Goal: Transaction & Acquisition: Purchase product/service

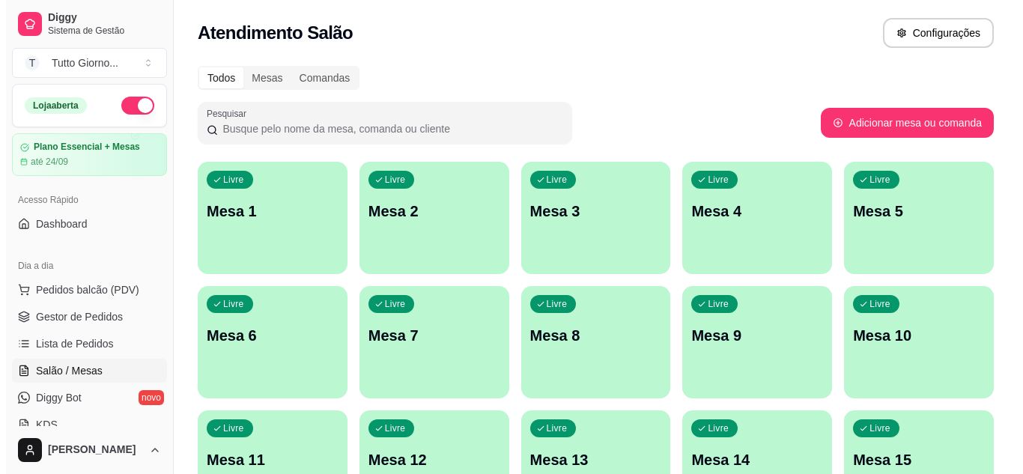
scroll to position [100, 0]
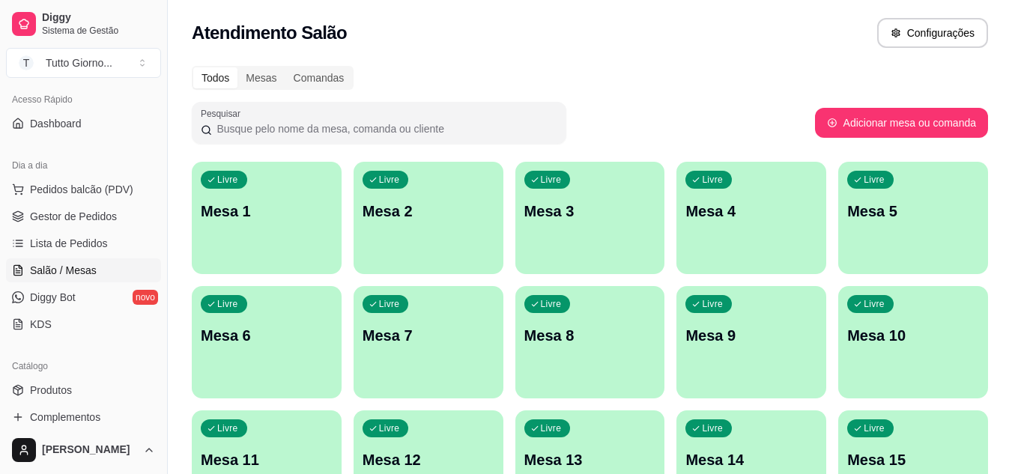
click at [784, 76] on div "Todos Mesas Comandas" at bounding box center [590, 78] width 796 height 24
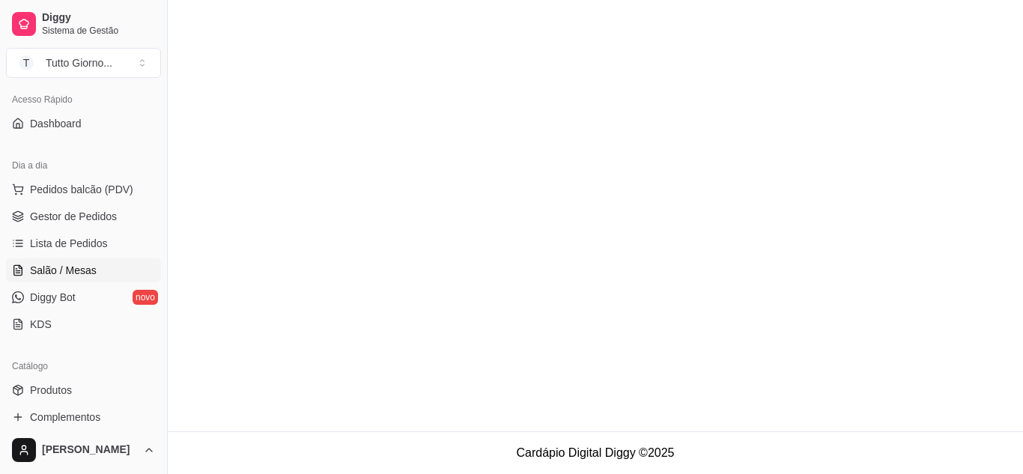
click at [82, 270] on span "Salão / Mesas" at bounding box center [63, 270] width 67 height 15
click at [86, 184] on span "Pedidos balcão (PDV)" at bounding box center [81, 189] width 103 height 15
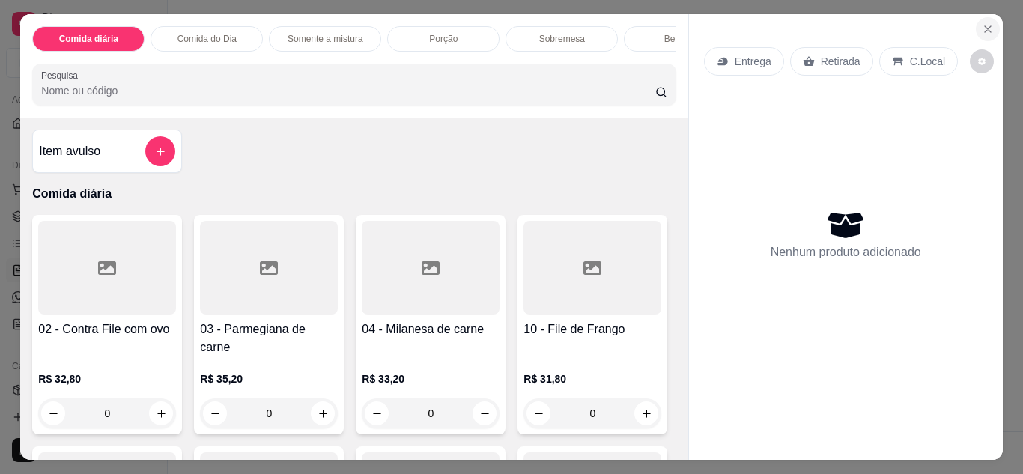
click at [982, 23] on icon "Close" at bounding box center [988, 29] width 12 height 12
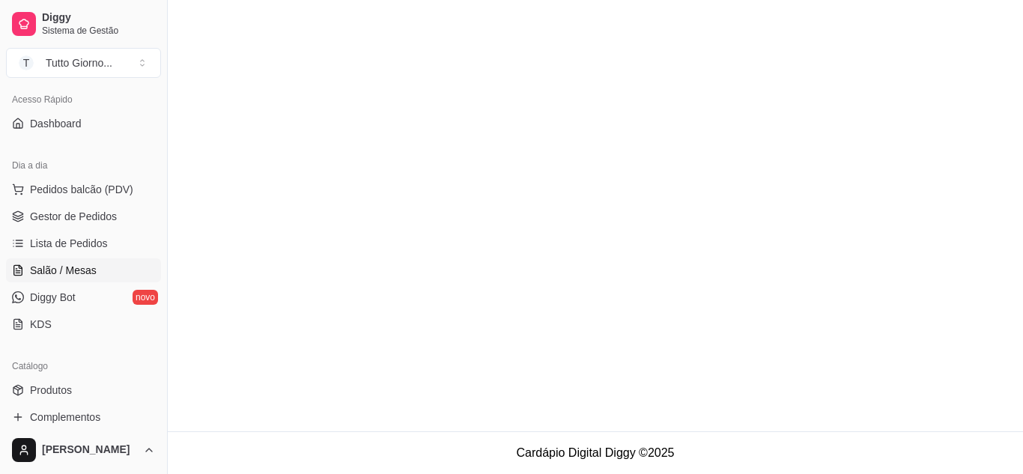
click at [71, 267] on span "Salão / Mesas" at bounding box center [63, 270] width 67 height 15
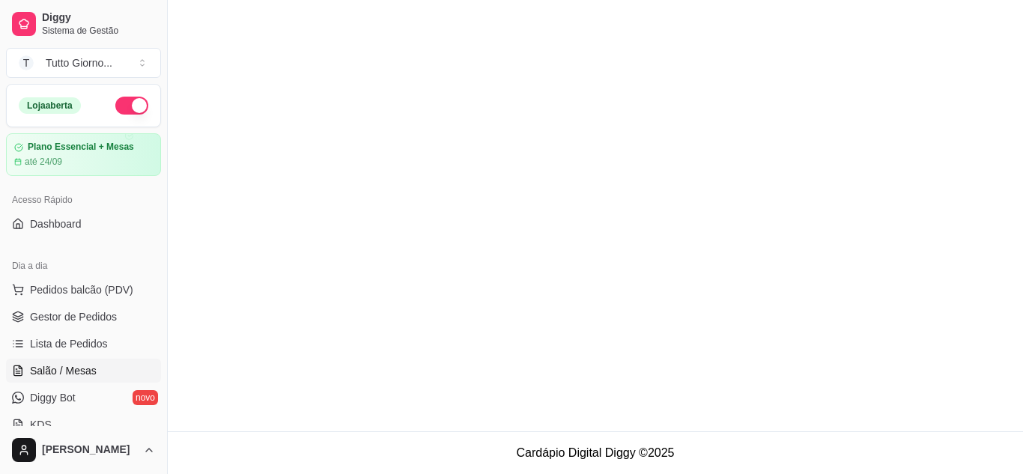
click at [73, 370] on span "Salão / Mesas" at bounding box center [63, 370] width 67 height 15
click at [19, 372] on icon at bounding box center [18, 372] width 4 height 0
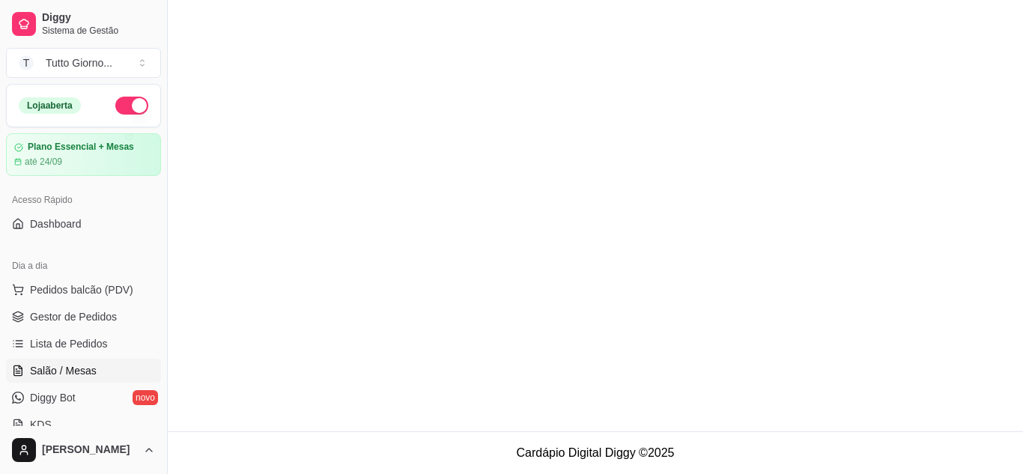
click at [6, 359] on link "Salão / Mesas" at bounding box center [83, 371] width 155 height 24
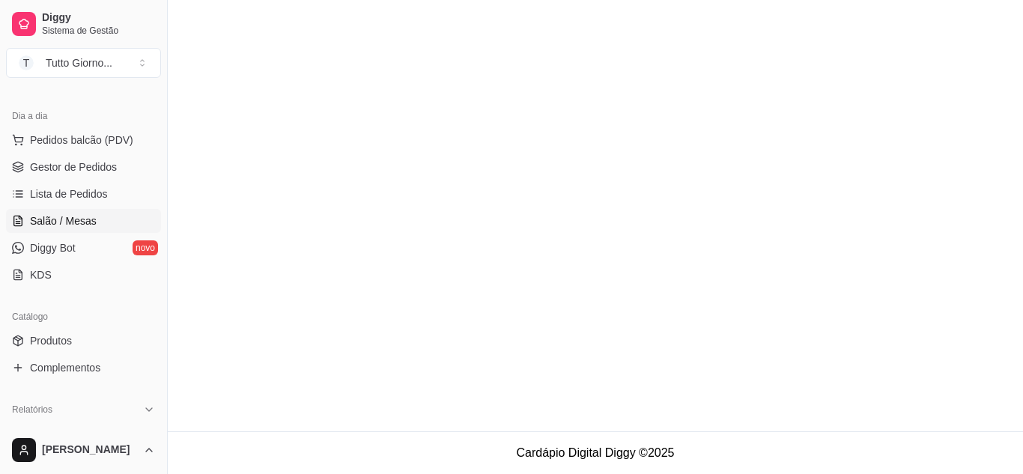
scroll to position [180, 0]
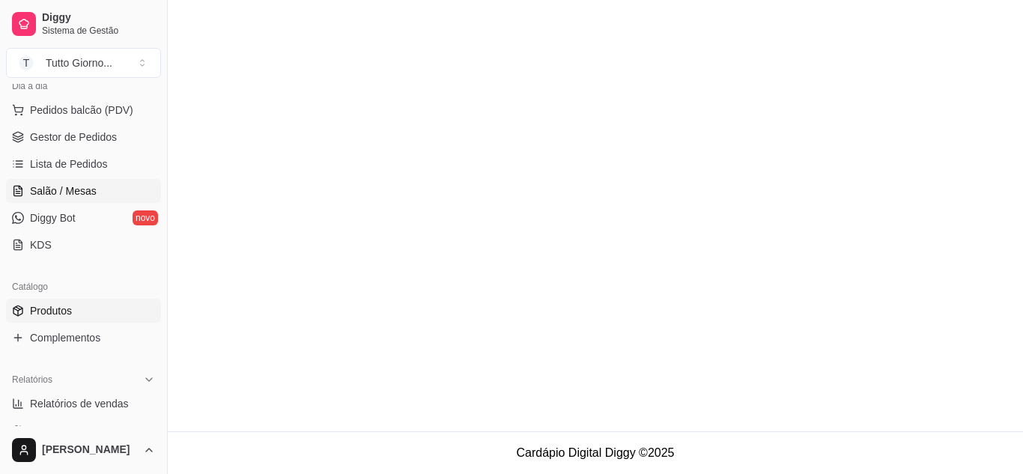
click at [61, 319] on link "Produtos" at bounding box center [83, 311] width 155 height 24
click at [58, 309] on span "Produtos" at bounding box center [51, 310] width 42 height 15
click at [61, 199] on link "Salão / Mesas" at bounding box center [83, 191] width 155 height 24
click at [64, 190] on span "Salão / Mesas" at bounding box center [63, 191] width 67 height 15
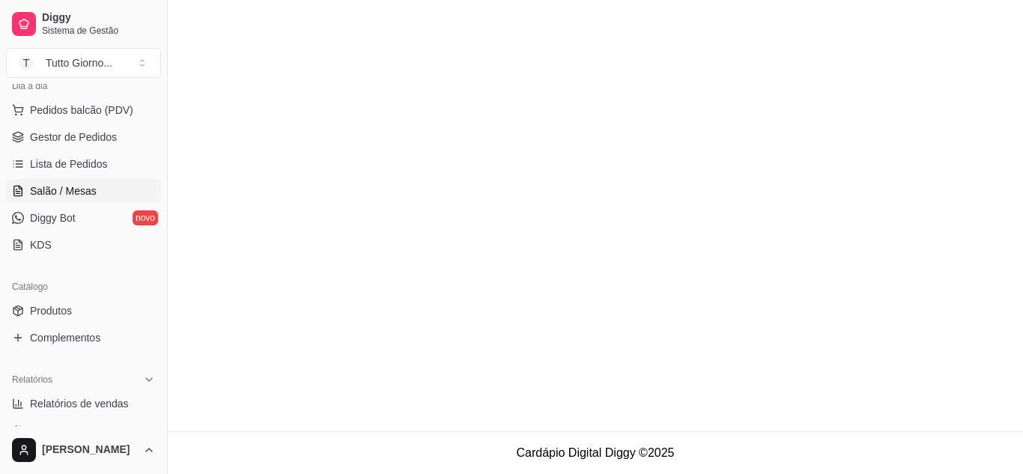
click at [64, 190] on span "Salão / Mesas" at bounding box center [63, 191] width 67 height 15
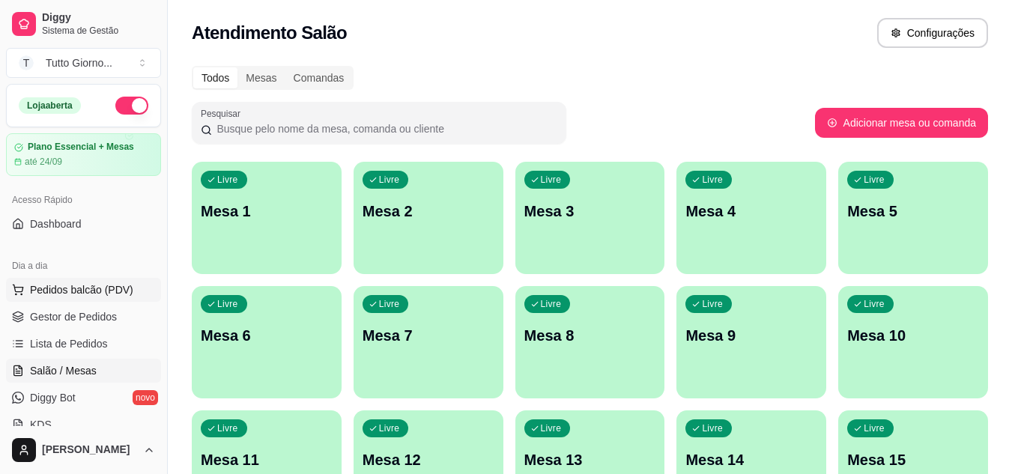
click at [113, 291] on span "Pedidos balcão (PDV)" at bounding box center [81, 289] width 103 height 15
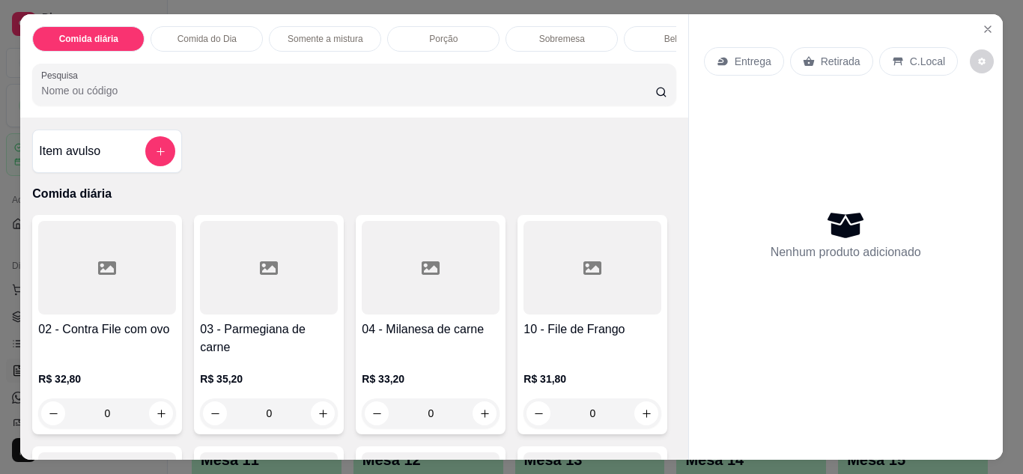
click at [747, 54] on p "Entrega" at bounding box center [753, 61] width 37 height 15
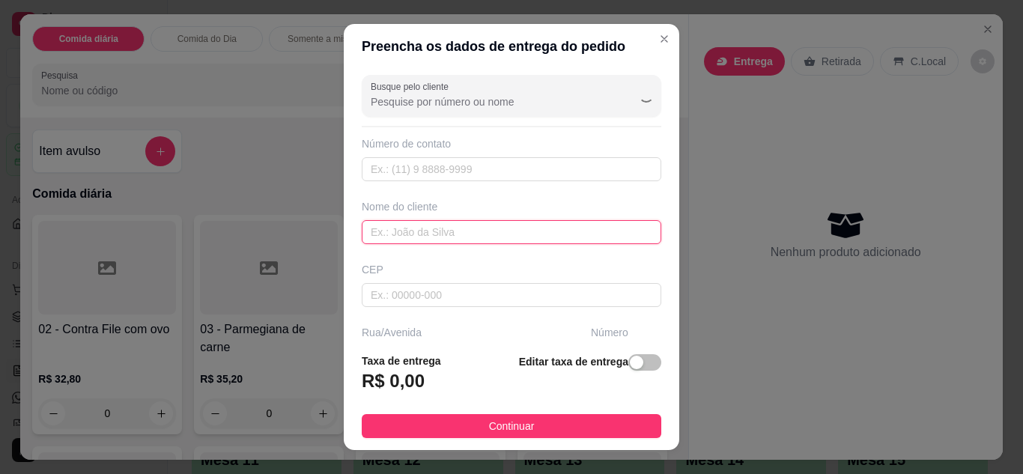
click at [454, 226] on input "text" at bounding box center [512, 232] width 300 height 24
type input "CLEIDE CONTABILIDADE"
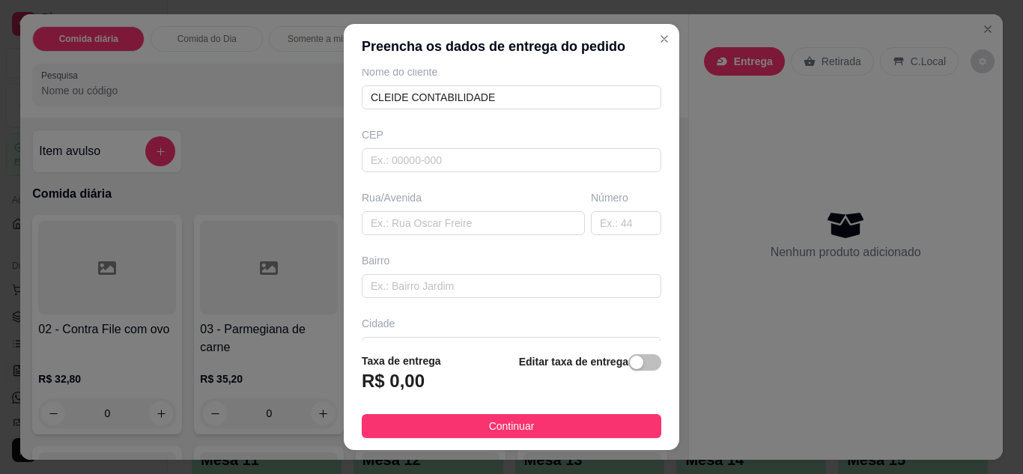
scroll to position [150, 0]
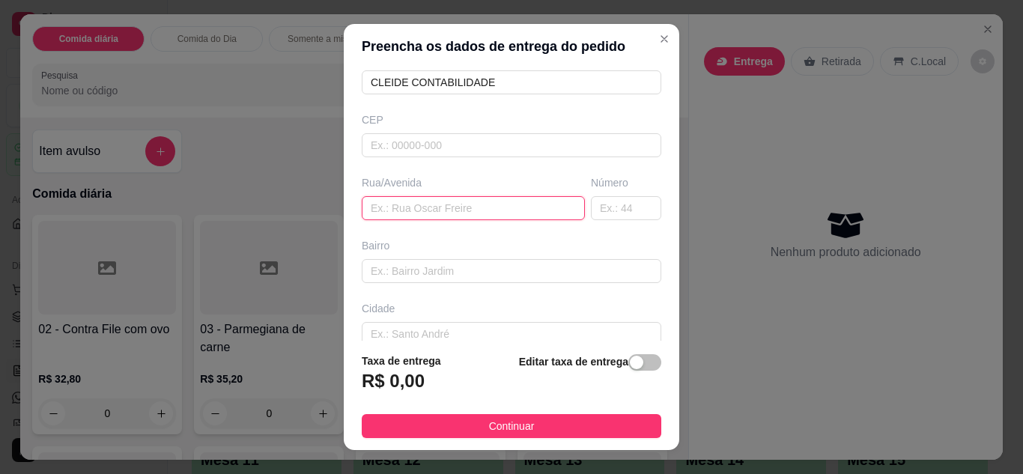
click at [384, 205] on input "text" at bounding box center [473, 208] width 223 height 24
type input "ALMIRANTE TAMANDARE"
click at [596, 208] on input "text" at bounding box center [626, 208] width 70 height 24
type input "339"
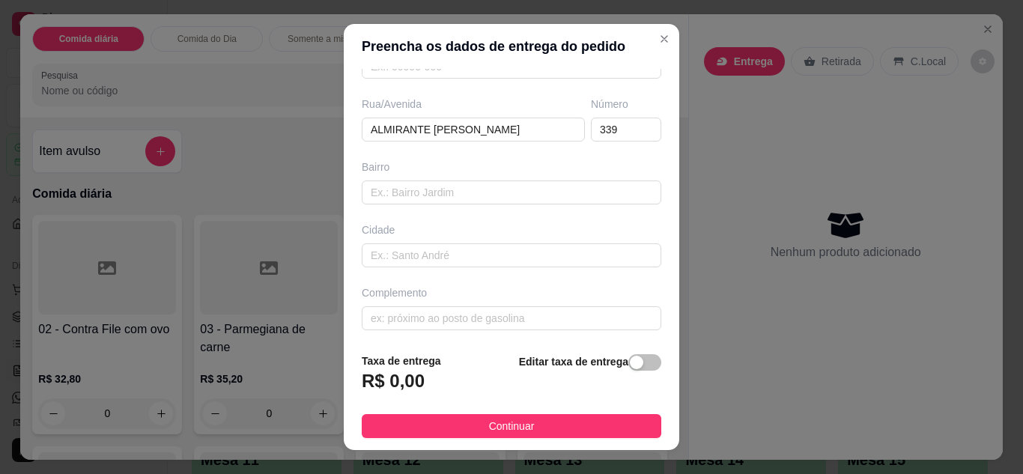
scroll to position [232, 0]
click at [555, 309] on input "text" at bounding box center [512, 315] width 300 height 24
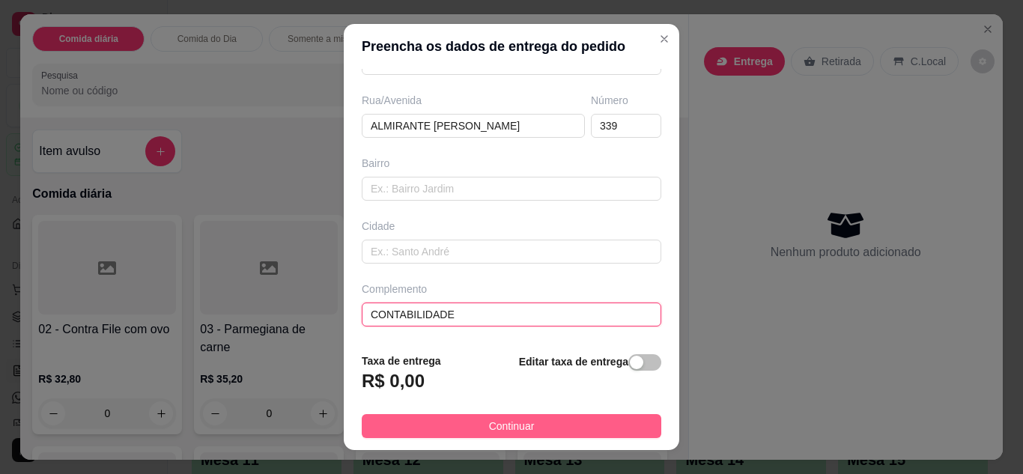
type input "CONTABILIDADE"
click at [550, 427] on button "Continuar" at bounding box center [512, 426] width 300 height 24
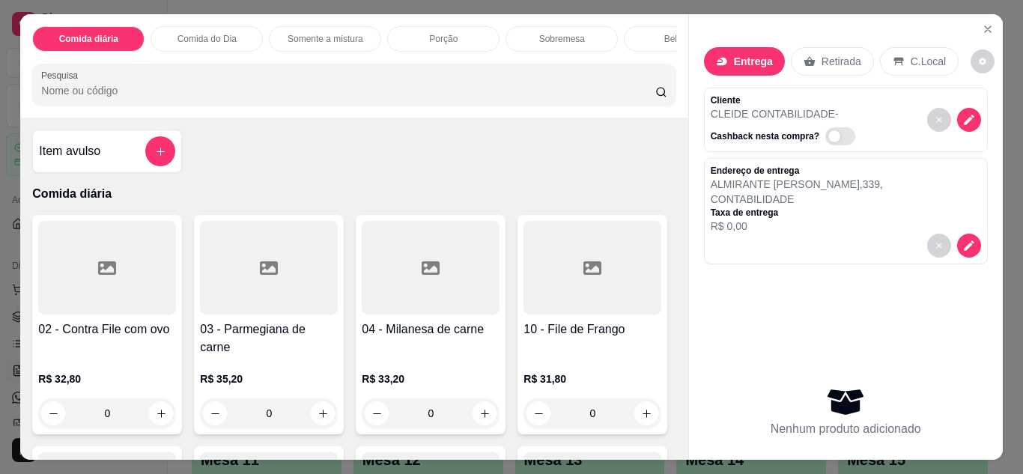
click at [220, 33] on p "Comida do Dia" at bounding box center [207, 39] width 59 height 12
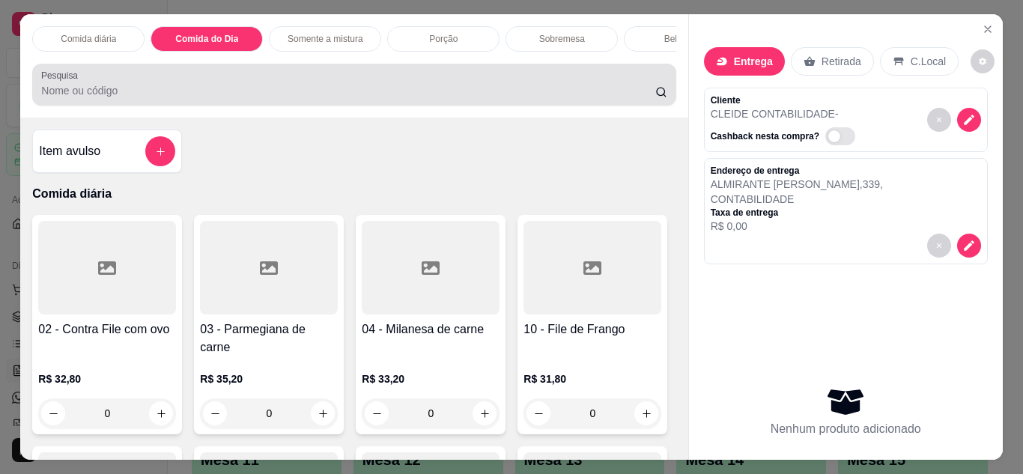
scroll to position [40, 0]
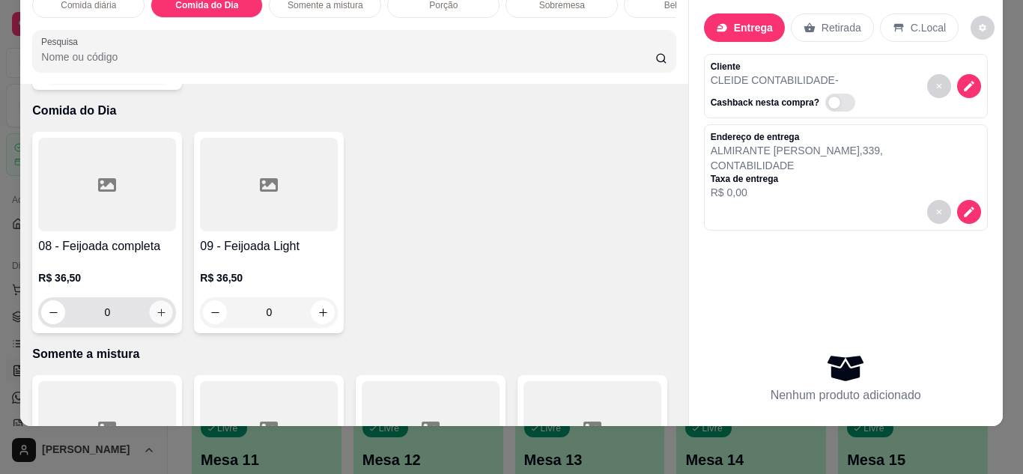
click at [156, 307] on icon "increase-product-quantity" at bounding box center [161, 312] width 11 height 11
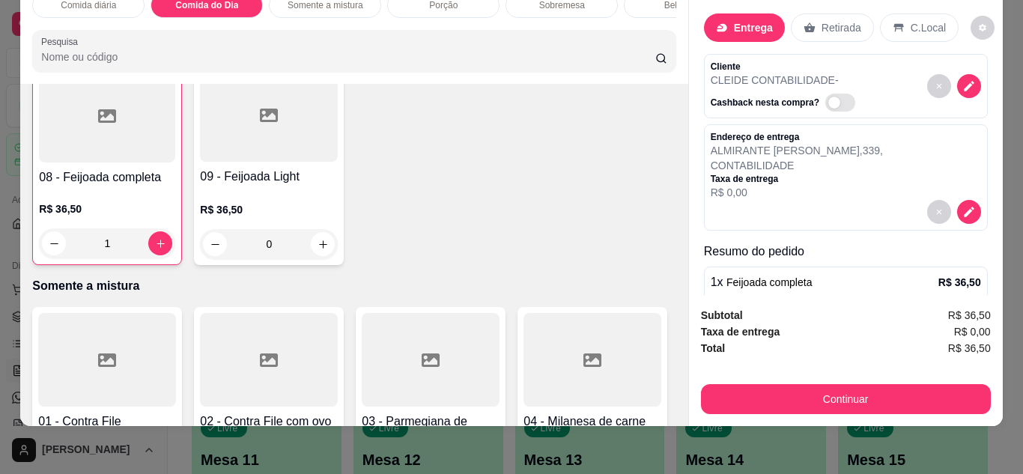
scroll to position [536, 0]
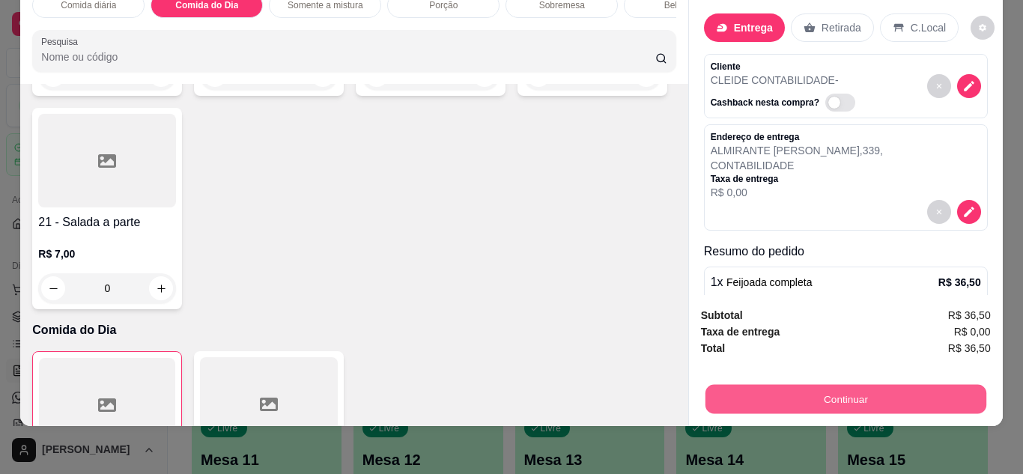
click at [809, 393] on button "Continuar" at bounding box center [845, 399] width 281 height 29
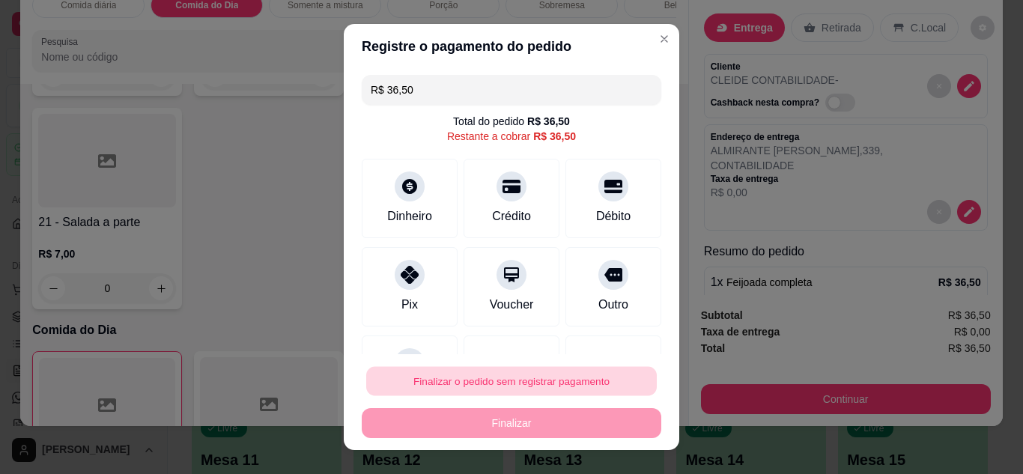
click at [584, 377] on button "Finalizar o pedido sem registrar pagamento" at bounding box center [511, 381] width 291 height 29
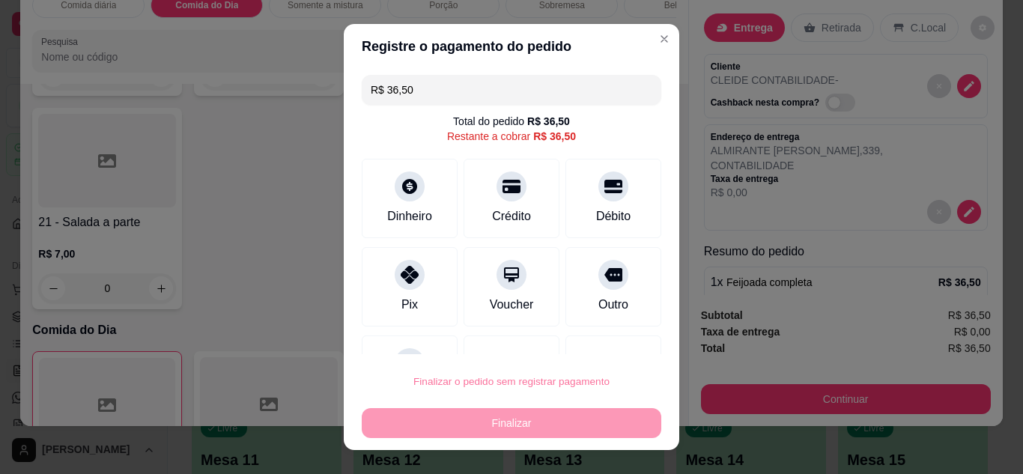
click at [602, 333] on button "Confirmar" at bounding box center [596, 338] width 53 height 22
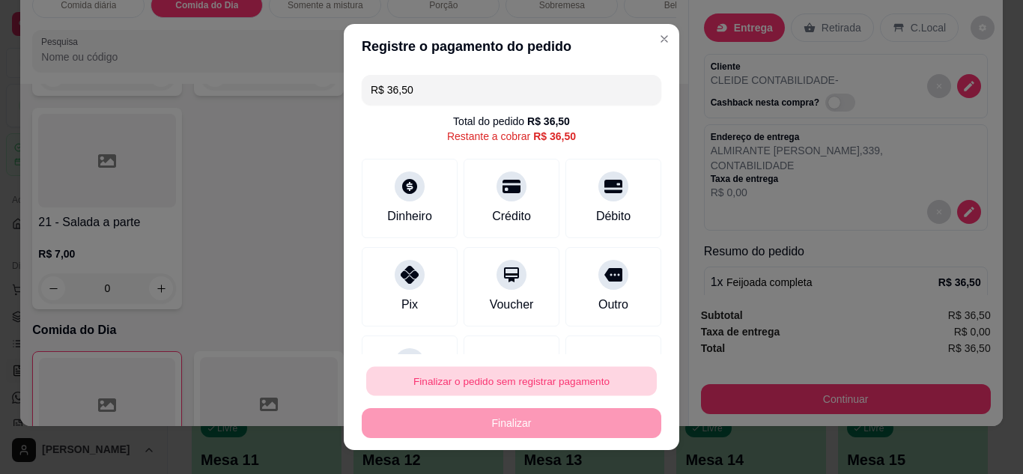
click at [494, 387] on button "Finalizar o pedido sem registrar pagamento" at bounding box center [511, 381] width 291 height 29
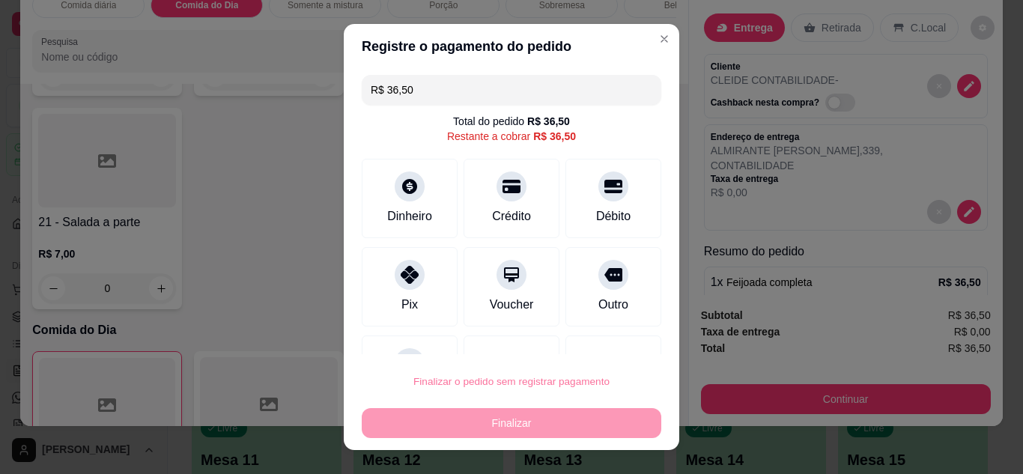
click at [596, 342] on button "Confirmar" at bounding box center [596, 338] width 55 height 23
type input "0"
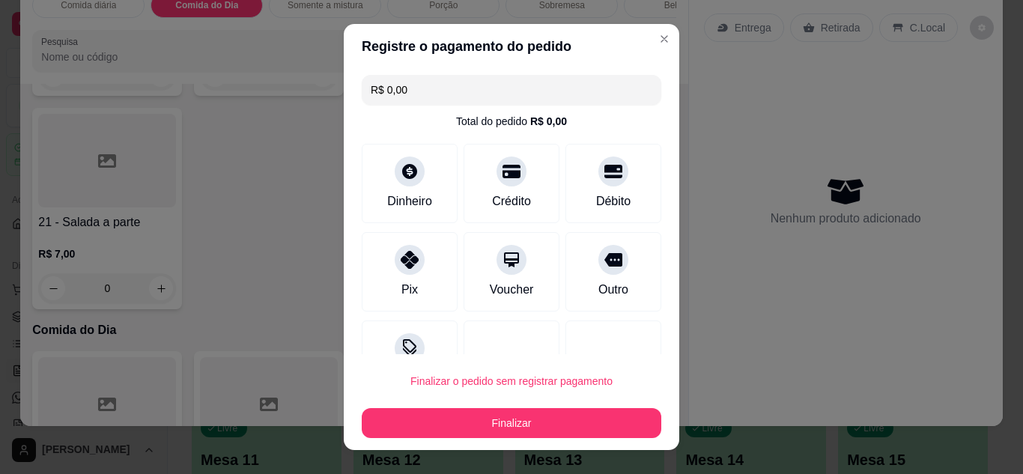
type input "R$ 0,00"
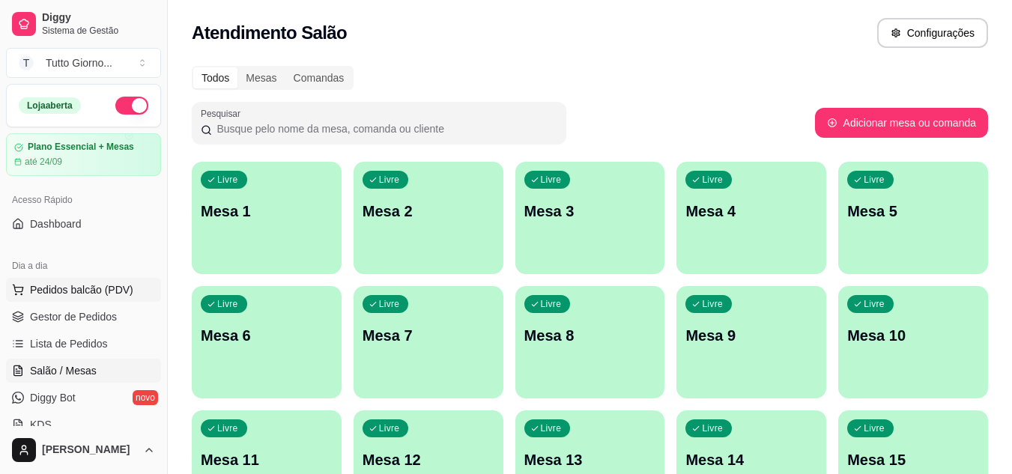
click at [88, 291] on span "Pedidos balcão (PDV)" at bounding box center [81, 289] width 103 height 15
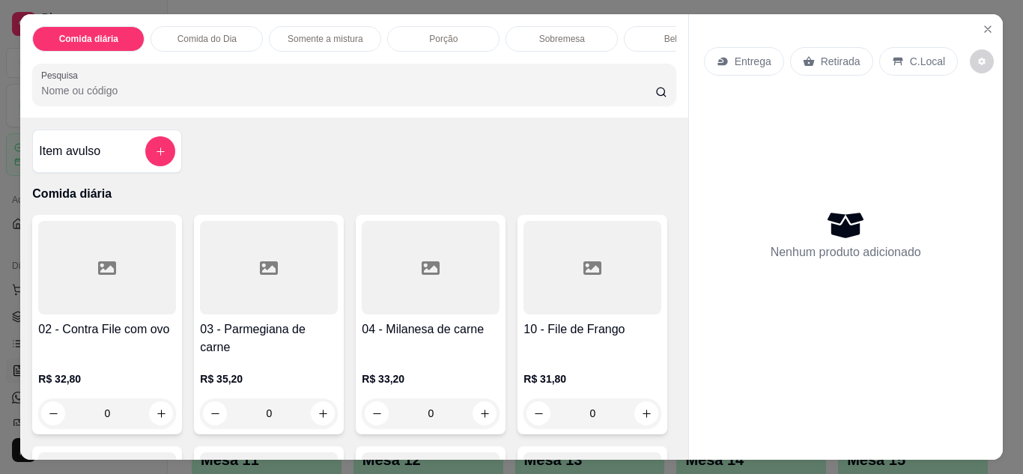
click at [742, 61] on p "Entrega" at bounding box center [753, 61] width 37 height 15
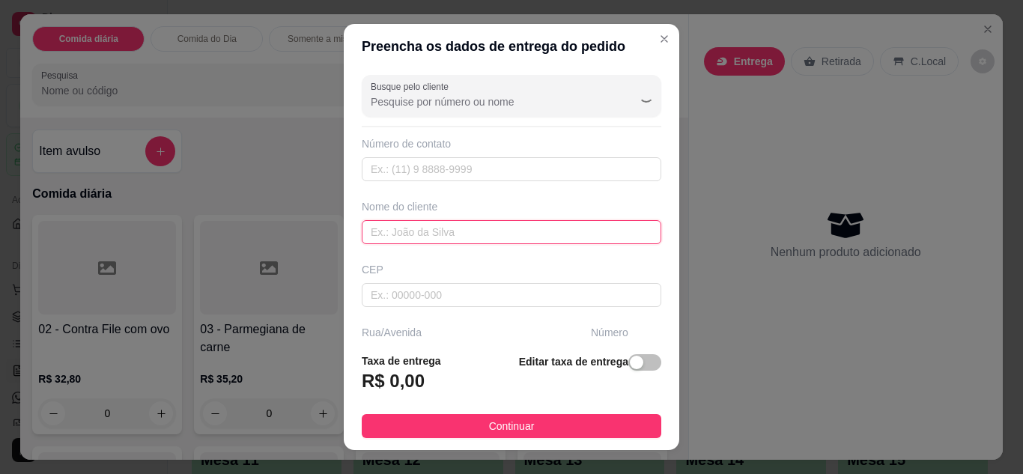
click at [505, 223] on input "text" at bounding box center [512, 232] width 300 height 24
type input "VIVIAN"
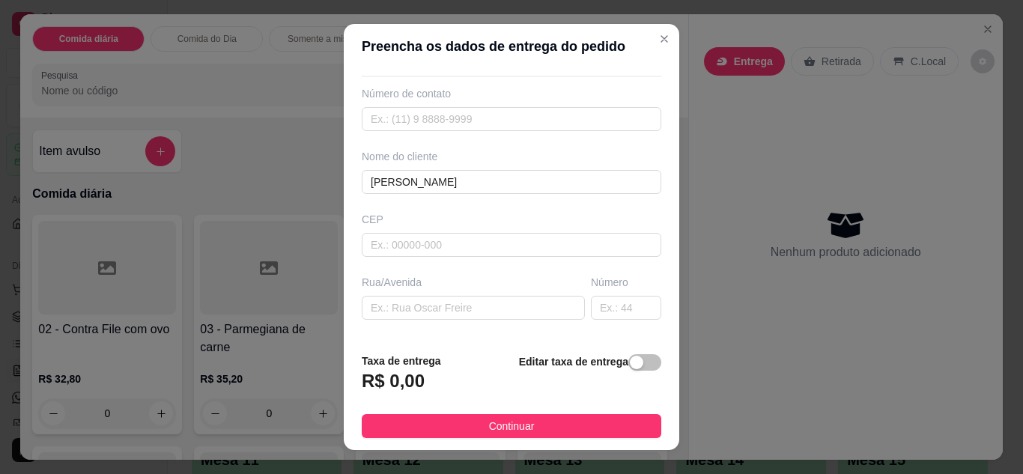
scroll to position [60, 0]
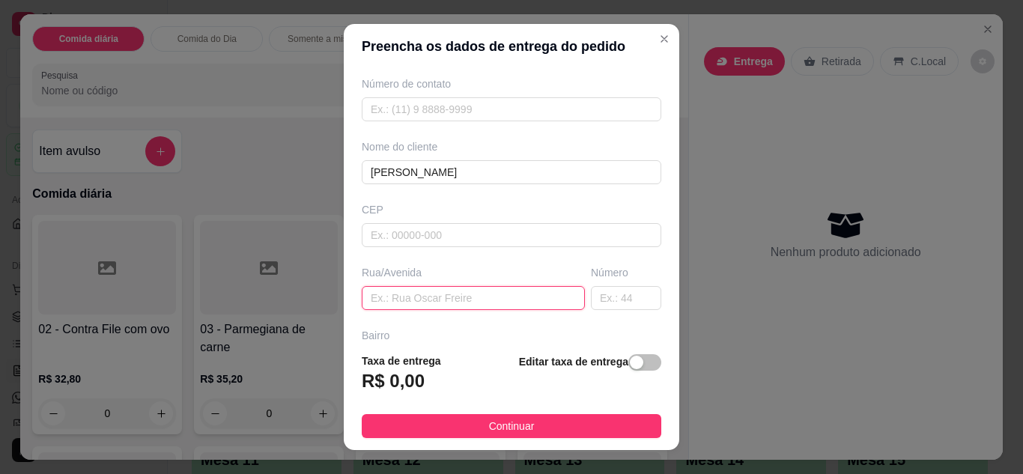
click at [491, 291] on input "text" at bounding box center [473, 298] width 223 height 24
type input "DAS PAINEIRAS"
click at [594, 303] on input "text" at bounding box center [626, 298] width 70 height 24
type input "362"
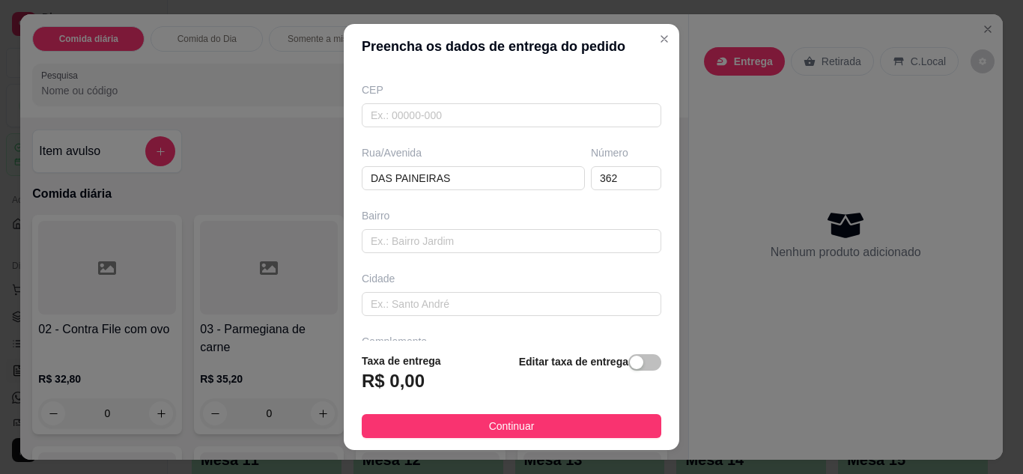
scroll to position [210, 0]
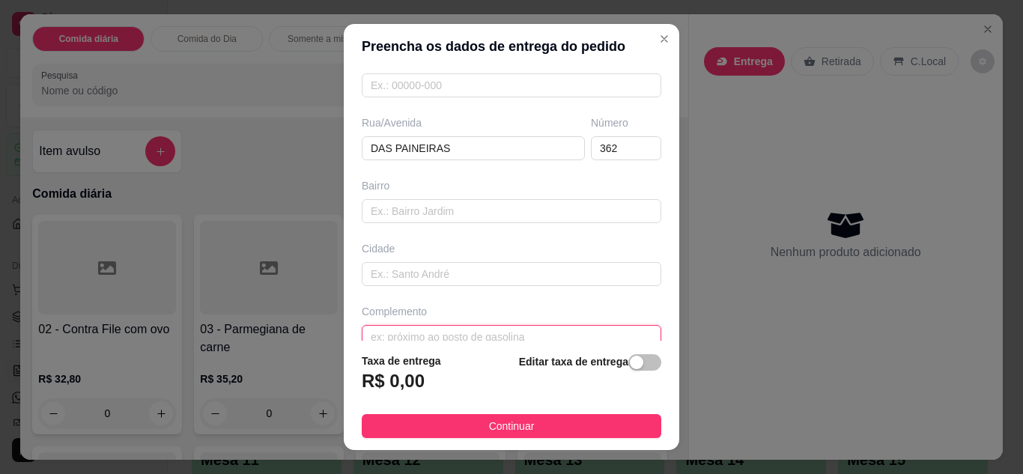
click at [497, 333] on input "text" at bounding box center [512, 337] width 300 height 24
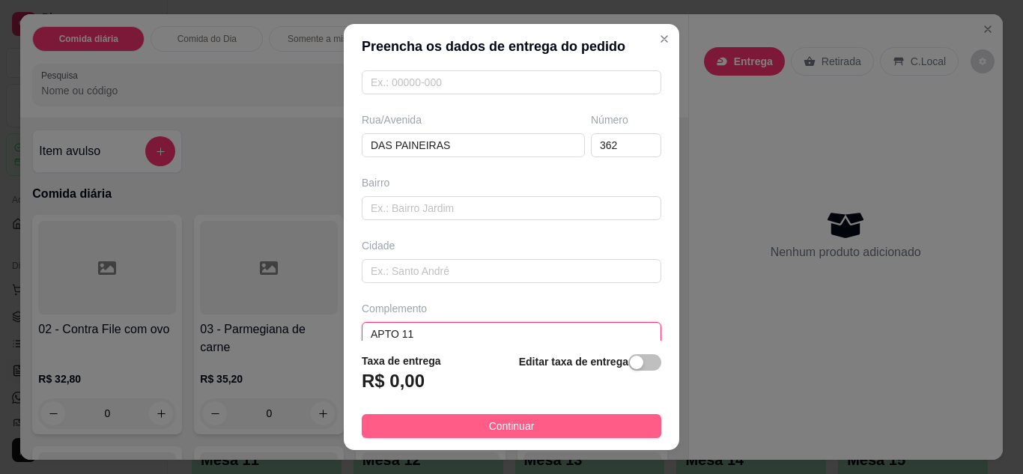
type input "APTO 11"
click at [489, 428] on span "Continuar" at bounding box center [512, 426] width 46 height 16
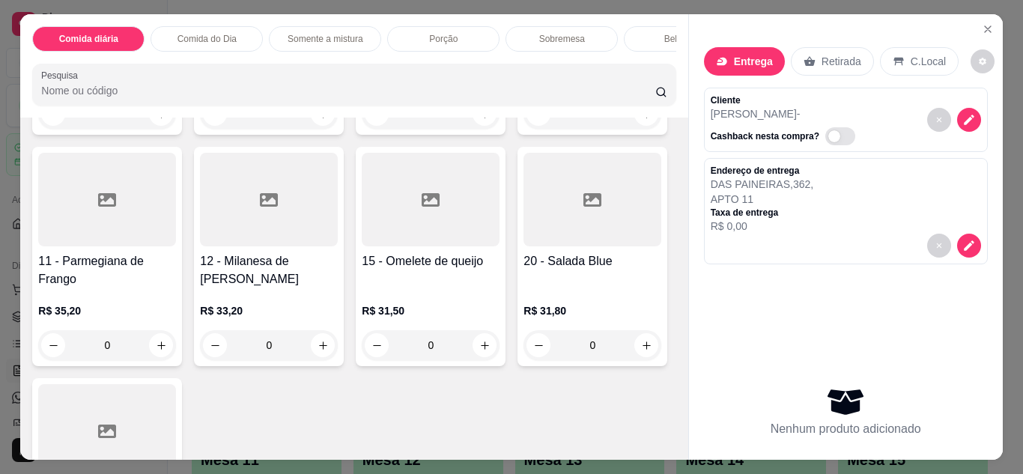
scroll to position [330, 0]
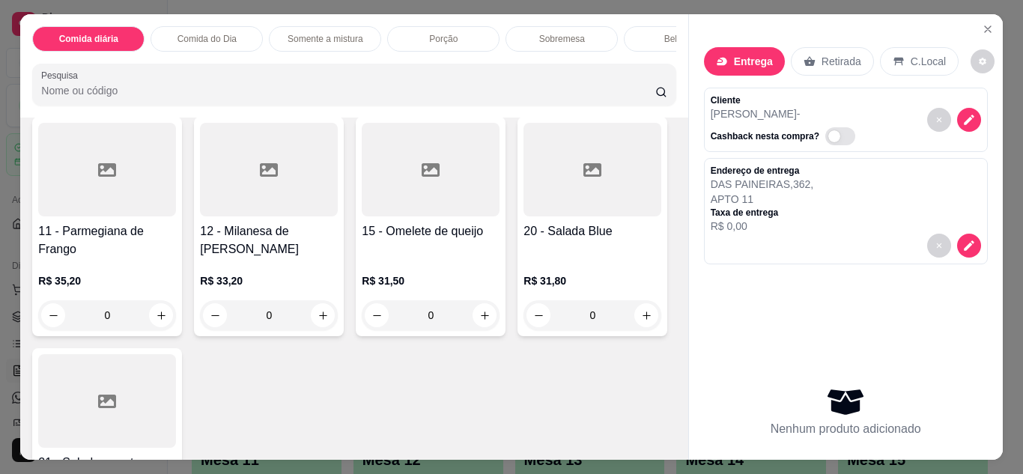
click at [524, 99] on div "0" at bounding box center [593, 84] width 138 height 30
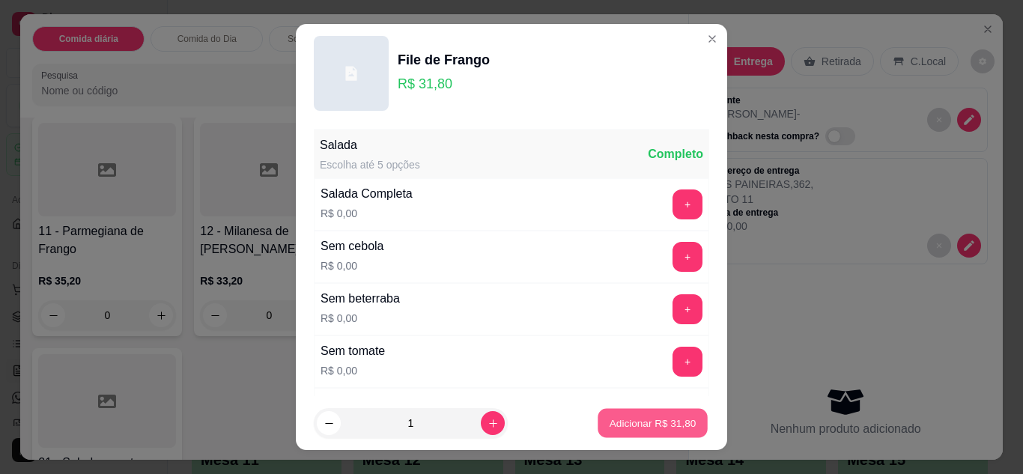
click at [605, 414] on button "Adicionar R$ 31,80" at bounding box center [653, 423] width 110 height 29
type input "1"
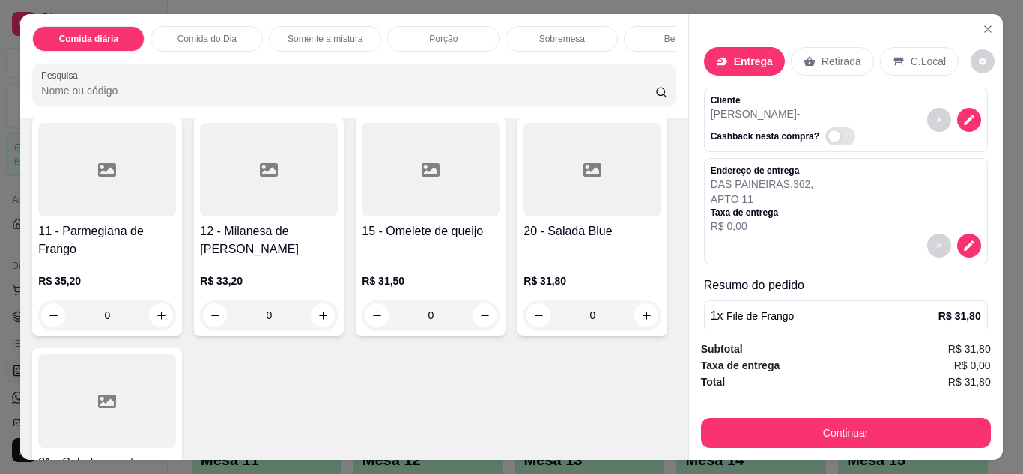
scroll to position [330, 0]
click at [646, 44] on div "Bebidas" at bounding box center [680, 38] width 112 height 25
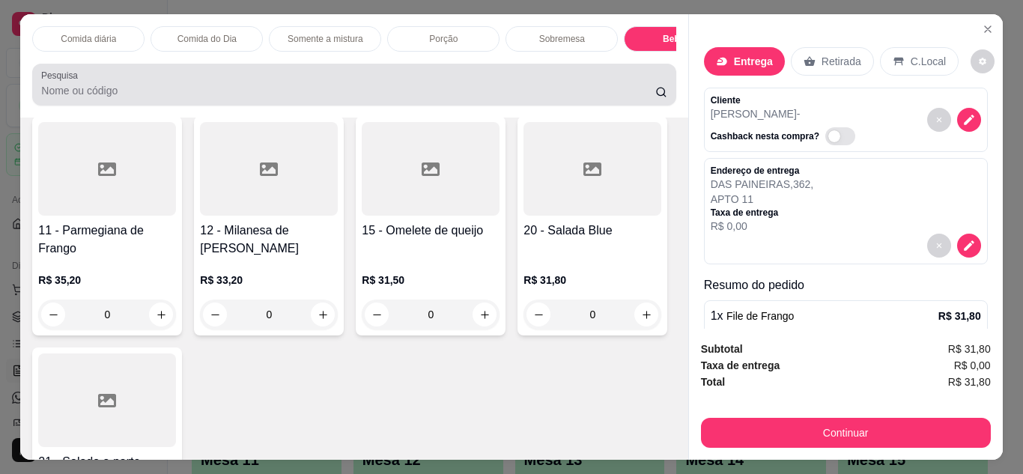
scroll to position [40, 0]
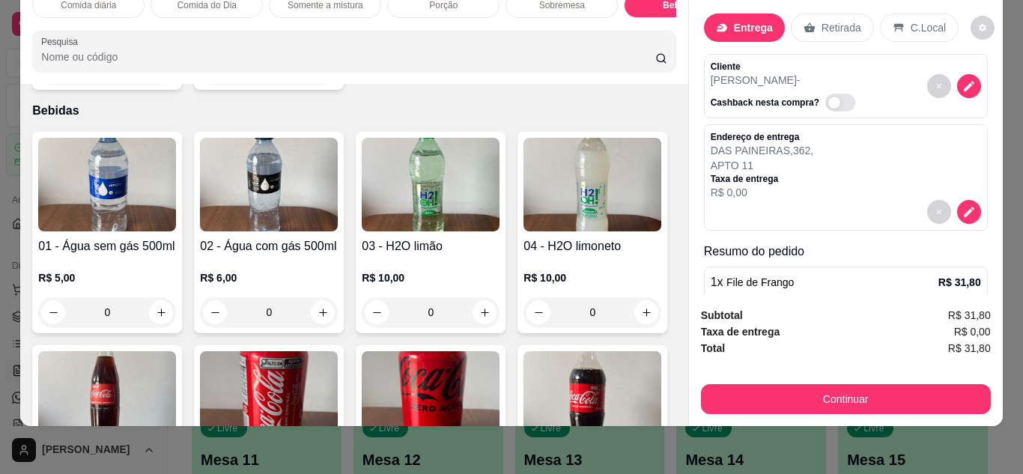
click at [338, 362] on img at bounding box center [269, 398] width 138 height 94
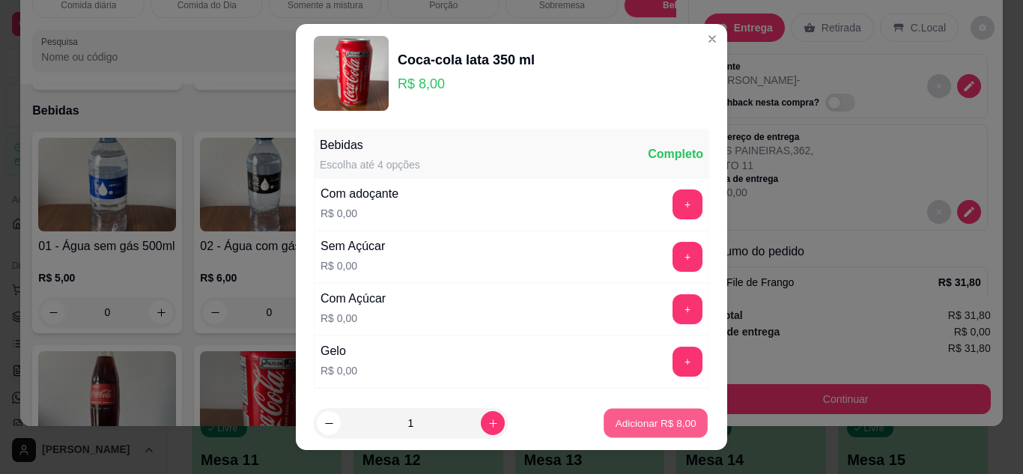
click at [675, 437] on button "Adicionar R$ 8,00" at bounding box center [656, 423] width 104 height 29
type input "1"
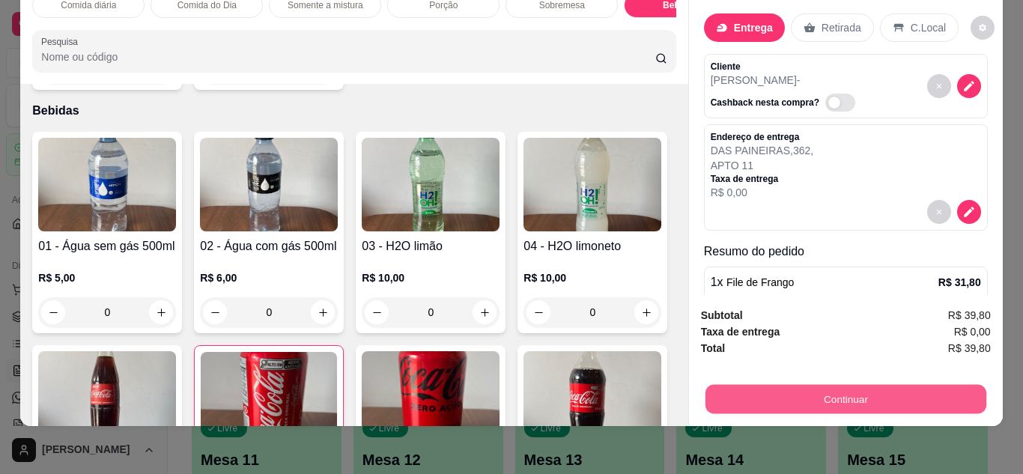
click at [828, 387] on button "Continuar" at bounding box center [845, 399] width 281 height 29
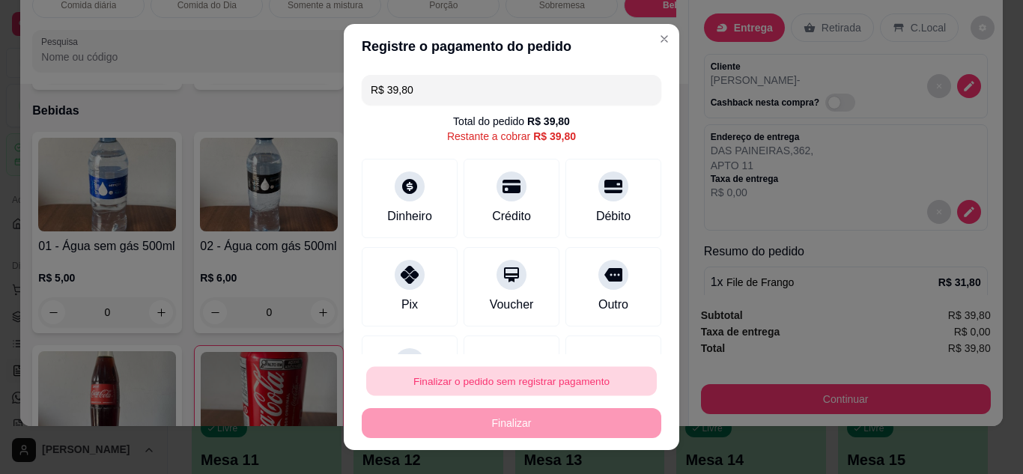
click at [588, 384] on button "Finalizar o pedido sem registrar pagamento" at bounding box center [511, 381] width 291 height 29
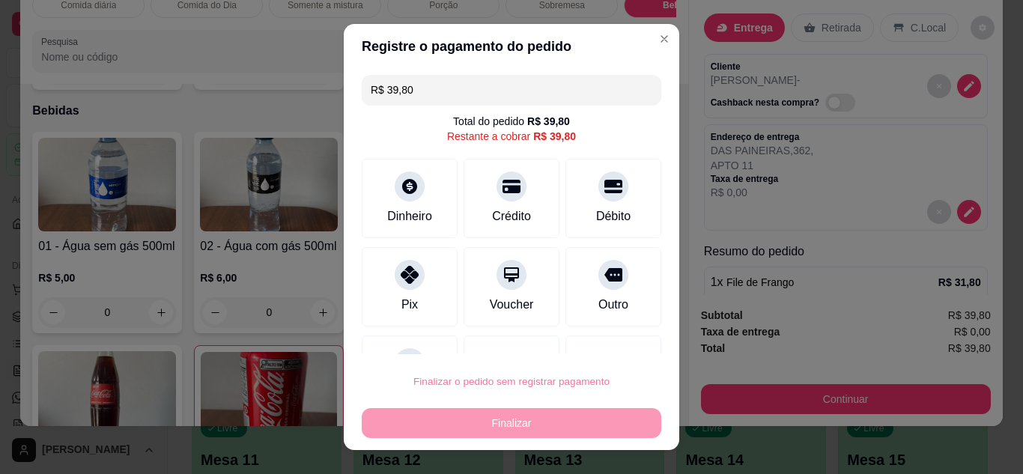
click at [604, 331] on button "Confirmar" at bounding box center [596, 338] width 53 height 22
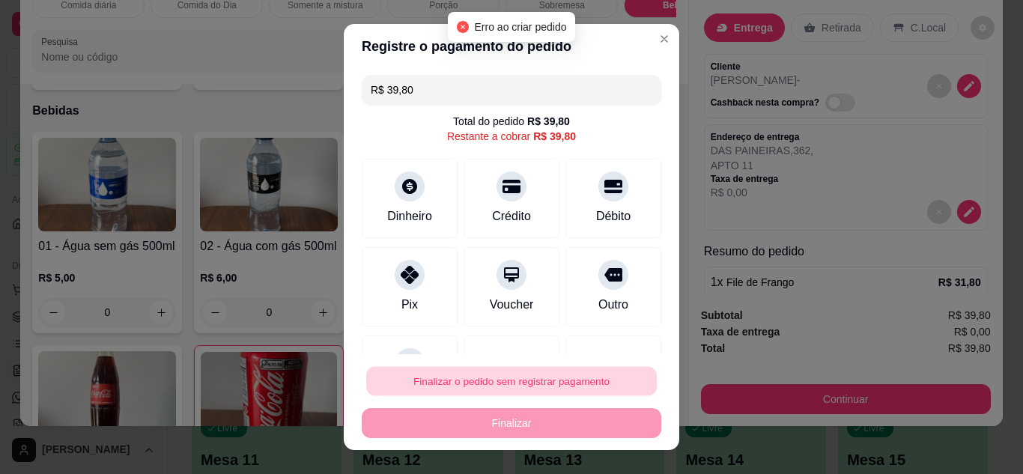
click at [556, 372] on button "Finalizar o pedido sem registrar pagamento" at bounding box center [511, 381] width 291 height 29
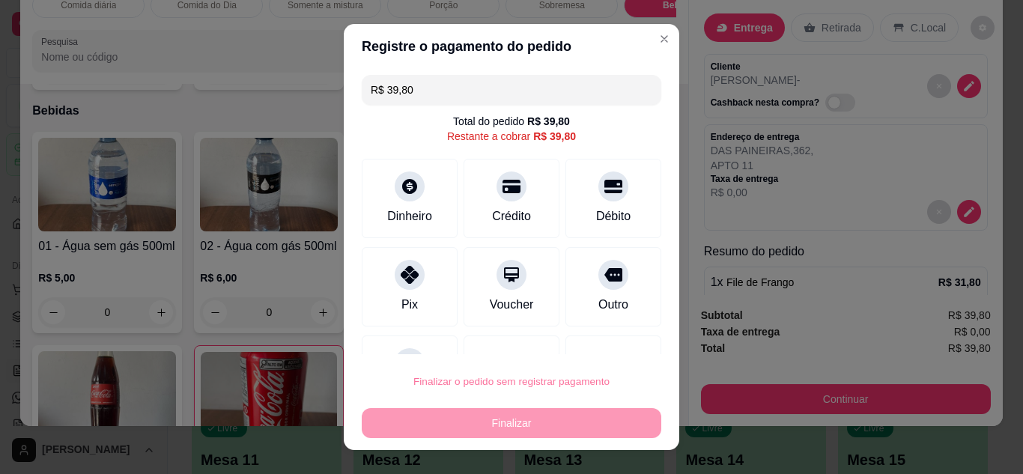
click at [583, 337] on button "Confirmar" at bounding box center [596, 338] width 53 height 22
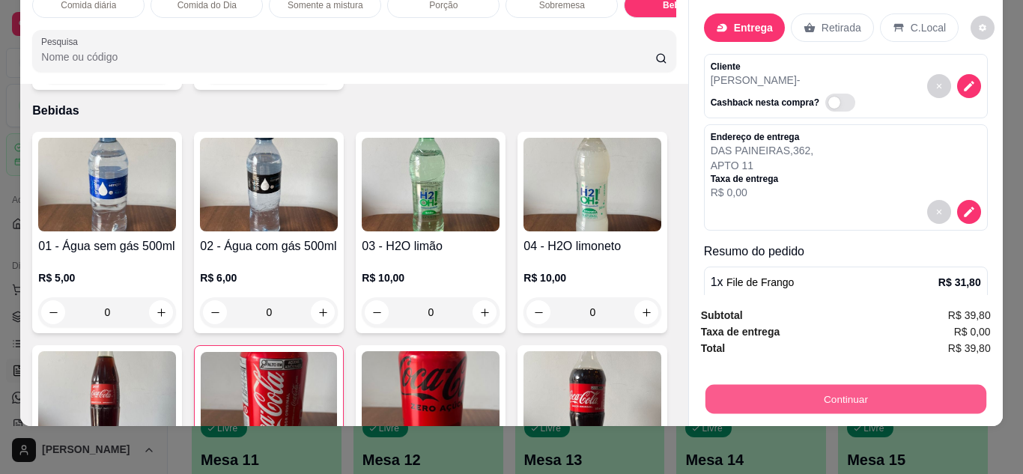
click at [847, 385] on button "Continuar" at bounding box center [845, 399] width 281 height 29
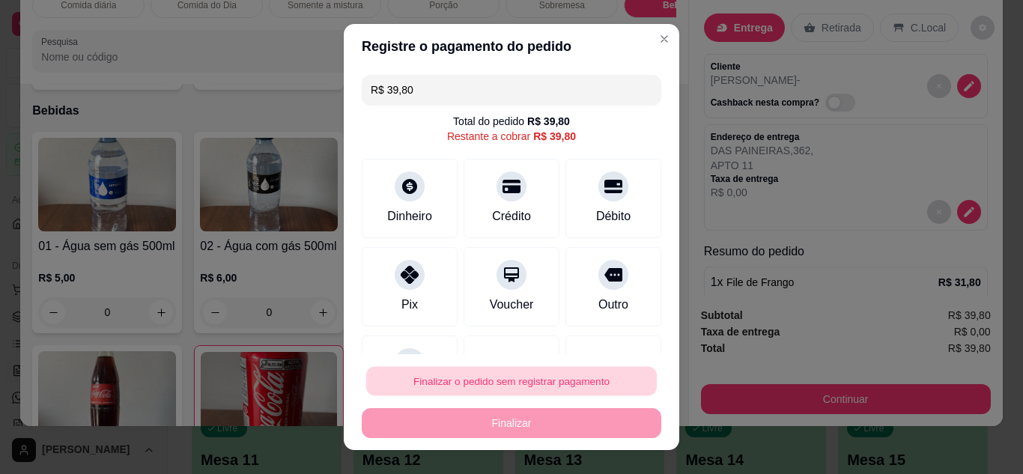
click at [509, 377] on button "Finalizar o pedido sem registrar pagamento" at bounding box center [511, 381] width 291 height 29
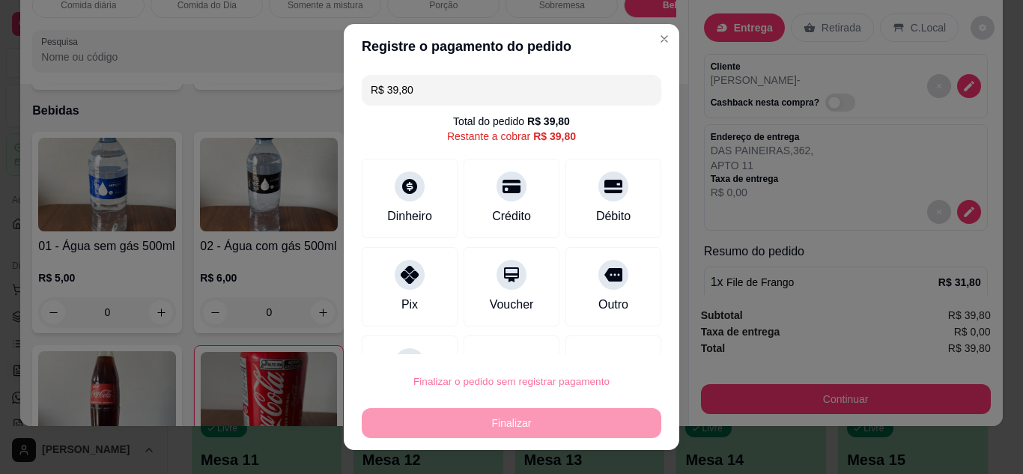
click at [611, 344] on button "Confirmar" at bounding box center [596, 338] width 55 height 23
type input "0"
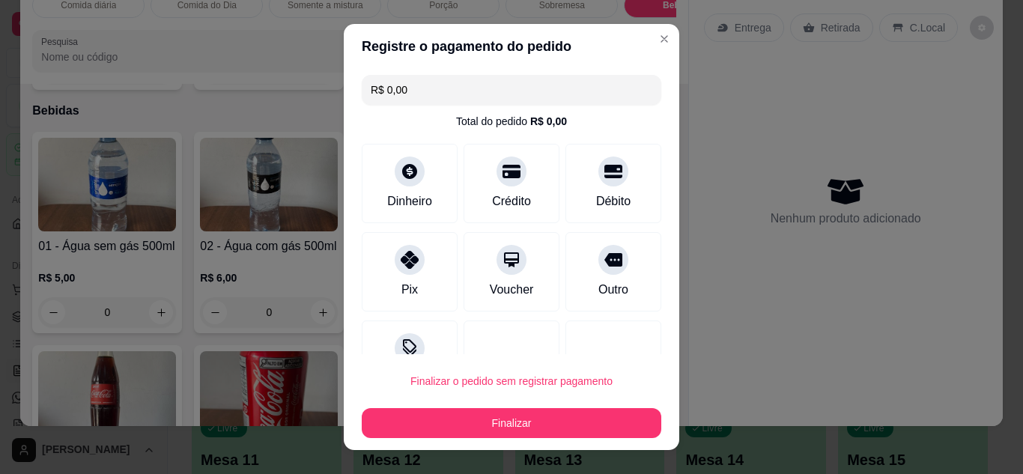
type input "R$ 0,00"
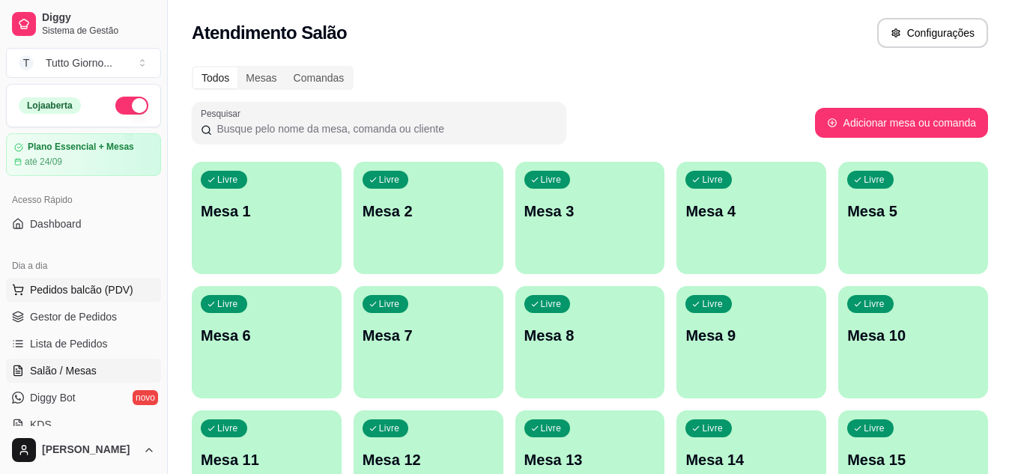
click at [52, 296] on span "Pedidos balcão (PDV)" at bounding box center [81, 289] width 103 height 15
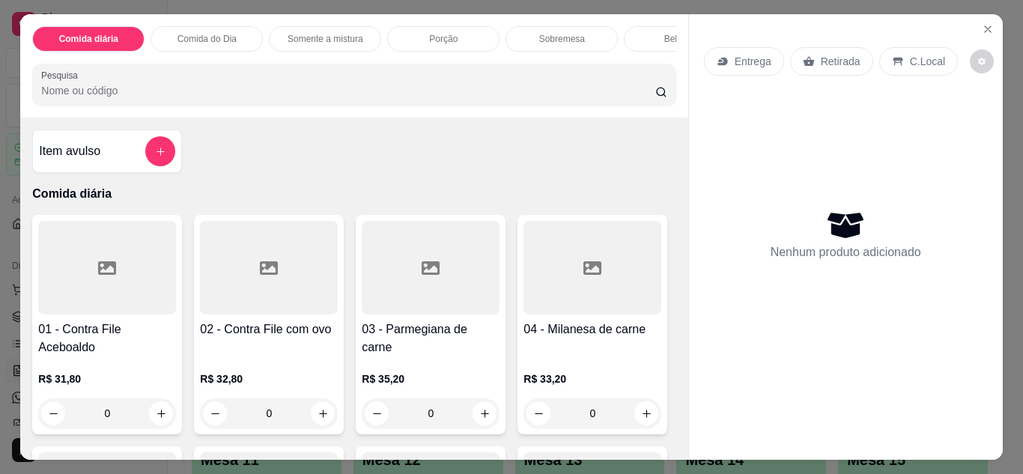
click at [750, 56] on p "Entrega" at bounding box center [753, 61] width 37 height 15
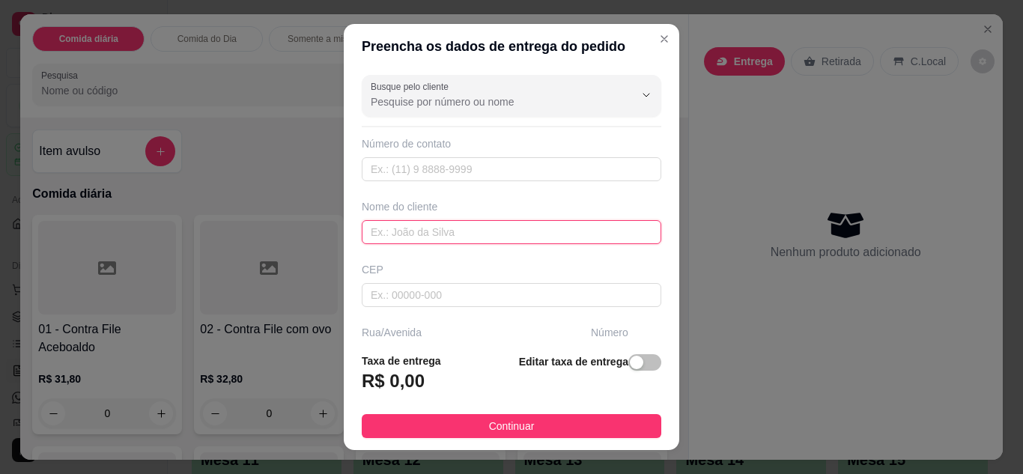
click at [405, 234] on input "text" at bounding box center [512, 232] width 300 height 24
type input "VIVI"
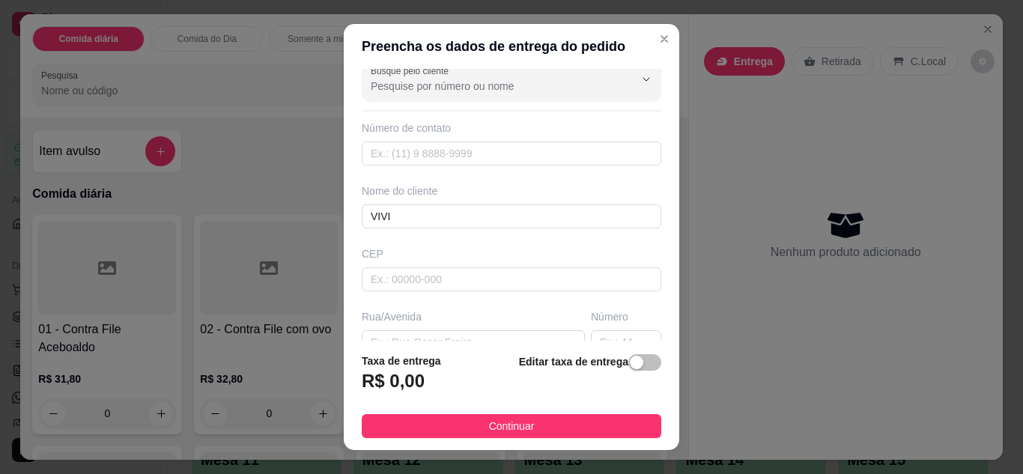
scroll to position [30, 0]
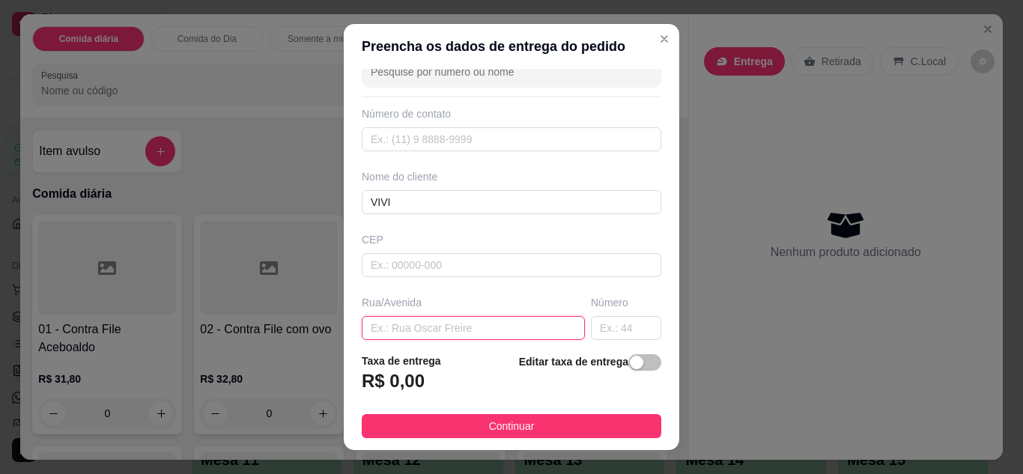
click at [429, 330] on input "text" at bounding box center [473, 328] width 223 height 24
type input "DAS PELOTAS"
click at [595, 330] on input "text" at bounding box center [626, 328] width 70 height 24
type input "89"
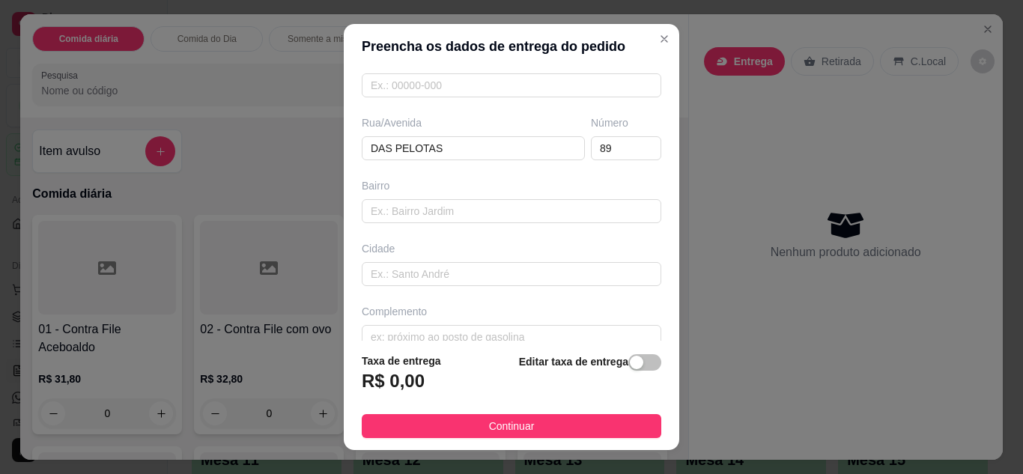
scroll to position [232, 0]
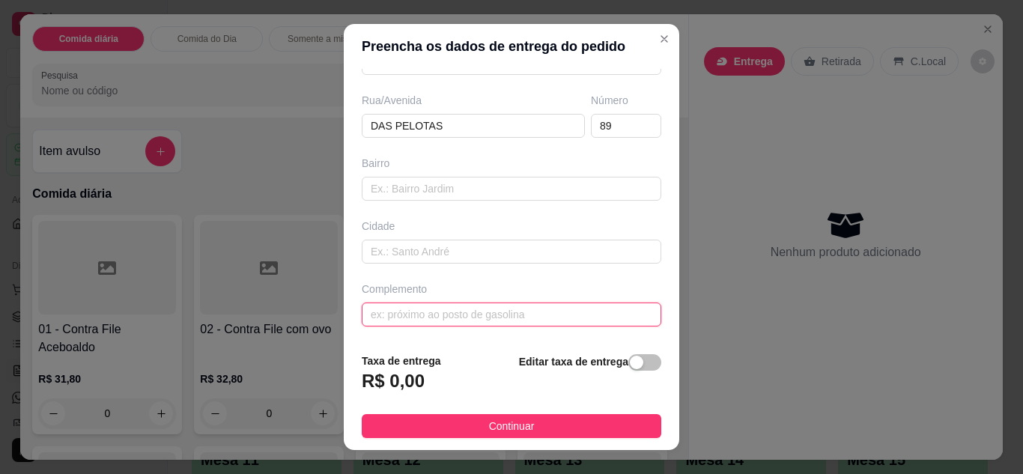
click at [499, 306] on input "text" at bounding box center [512, 315] width 300 height 24
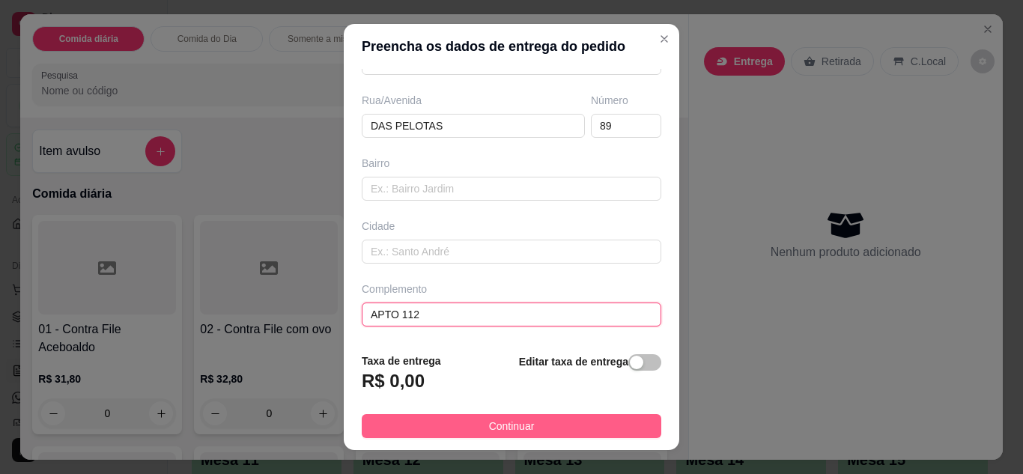
type input "APTO 112"
click at [569, 423] on button "Continuar" at bounding box center [512, 426] width 300 height 24
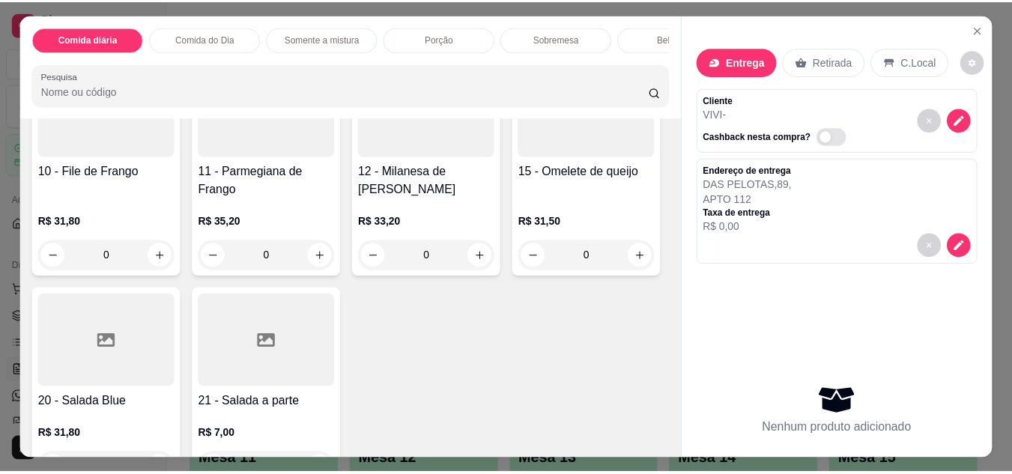
scroll to position [420, 0]
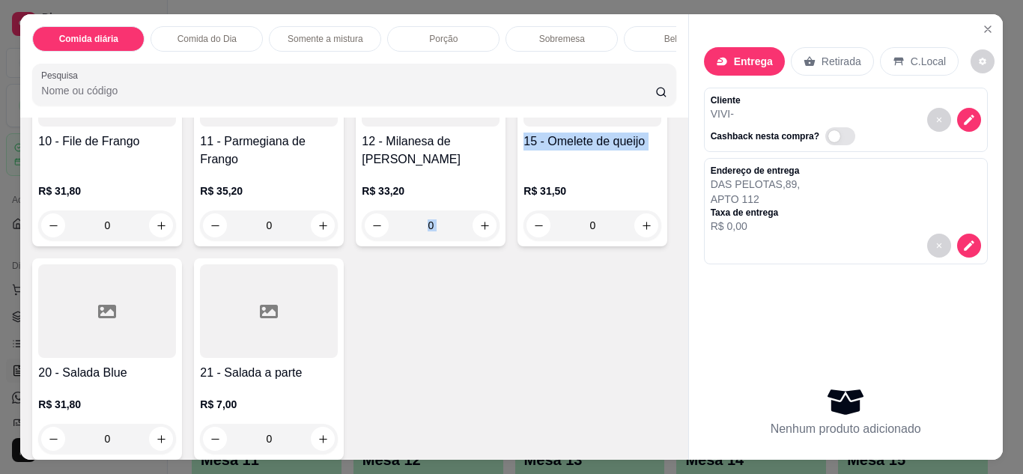
drag, startPoint x: 190, startPoint y: 402, endPoint x: 160, endPoint y: 407, distance: 30.3
click at [160, 407] on div "01 - Contra File Aceboaldo R$ 31,80 0 02 - Contra File com ovo R$ 32,80 0 03 - …" at bounding box center [354, 127] width 644 height 665
click at [581, 330] on div "01 - Contra File Aceboaldo R$ 31,80 0 02 - Contra File com ovo R$ 32,80 0 03 - …" at bounding box center [354, 127] width 644 height 665
click at [362, 240] on div "0" at bounding box center [431, 226] width 138 height 30
click at [176, 239] on div "0" at bounding box center [107, 226] width 138 height 30
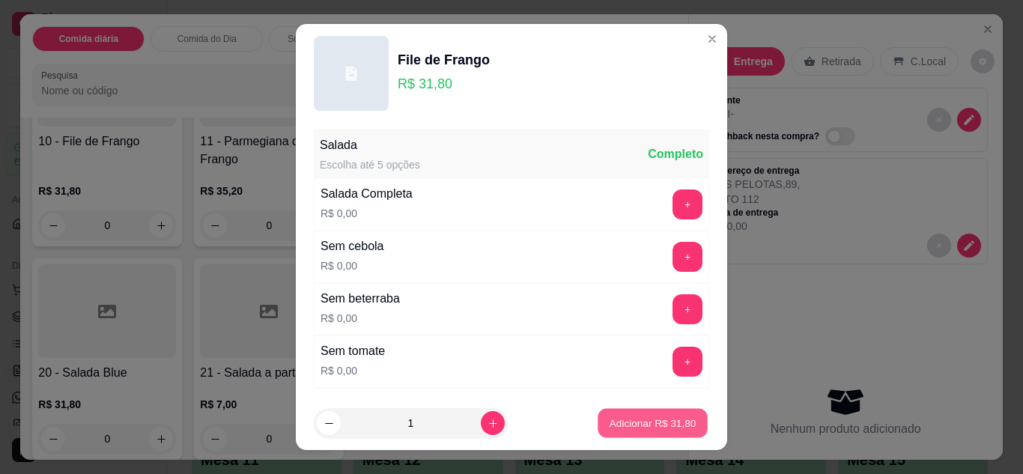
click at [615, 421] on p "Adicionar R$ 31,80" at bounding box center [653, 424] width 87 height 14
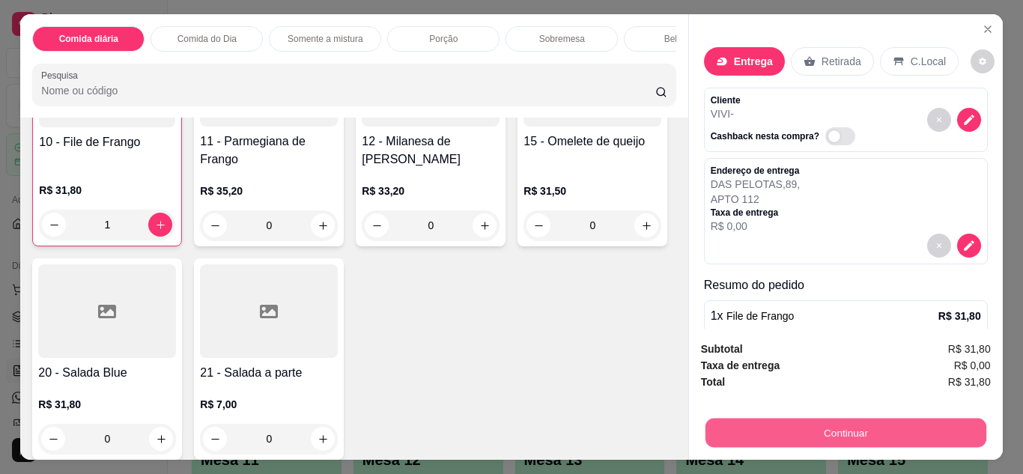
click at [809, 424] on button "Continuar" at bounding box center [845, 433] width 281 height 29
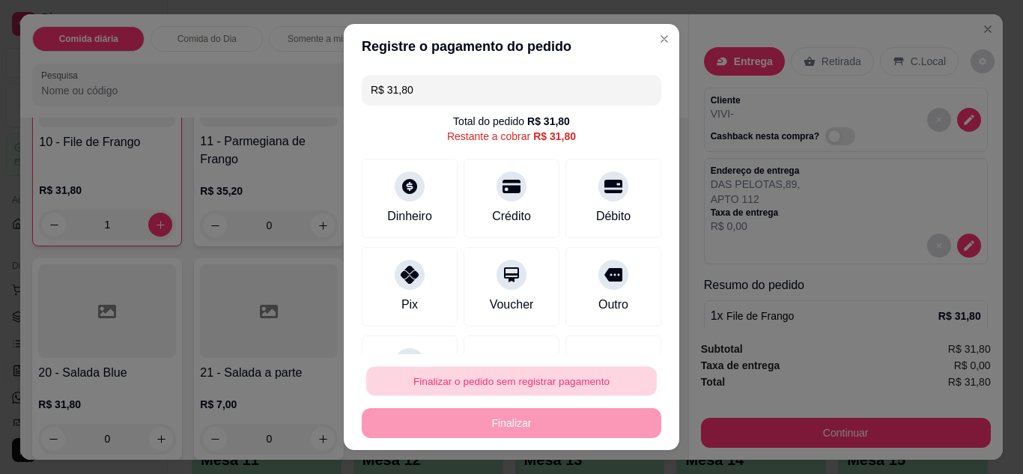
click at [575, 393] on button "Finalizar o pedido sem registrar pagamento" at bounding box center [511, 381] width 291 height 29
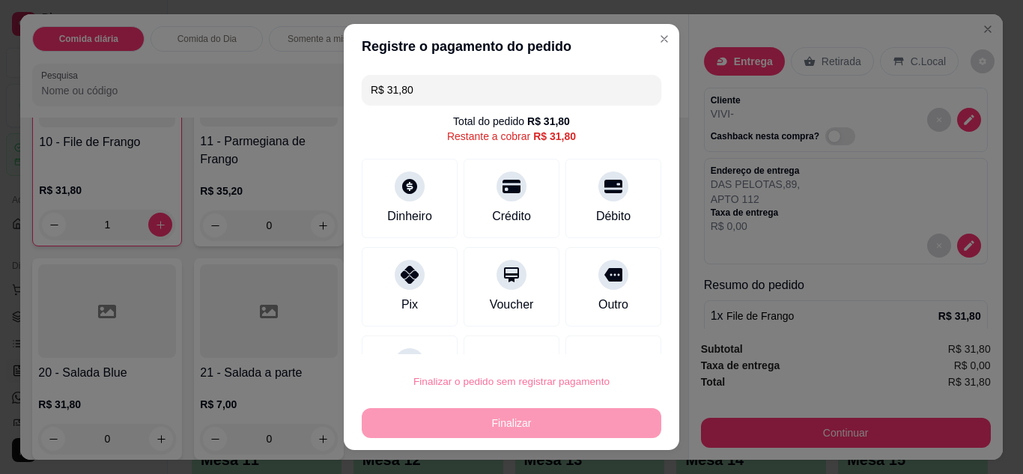
click at [598, 344] on button "Confirmar" at bounding box center [596, 338] width 53 height 22
type input "0"
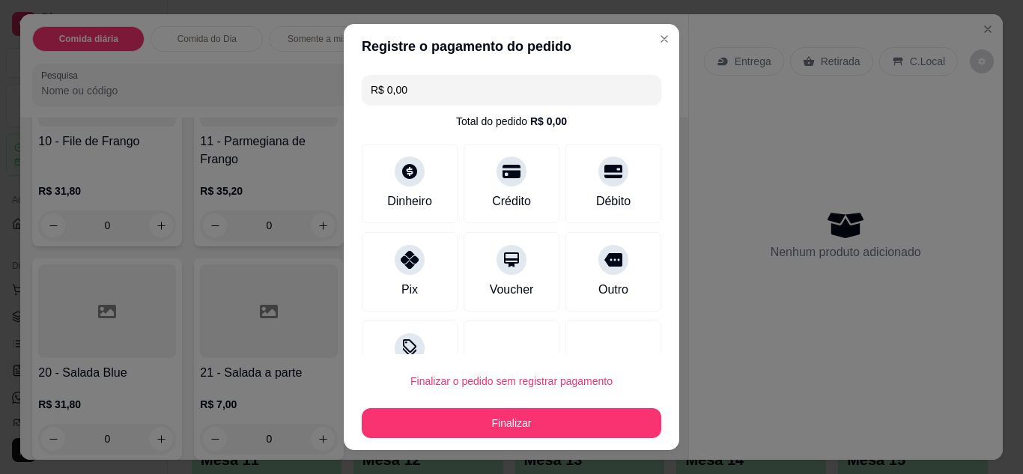
type input "R$ 0,00"
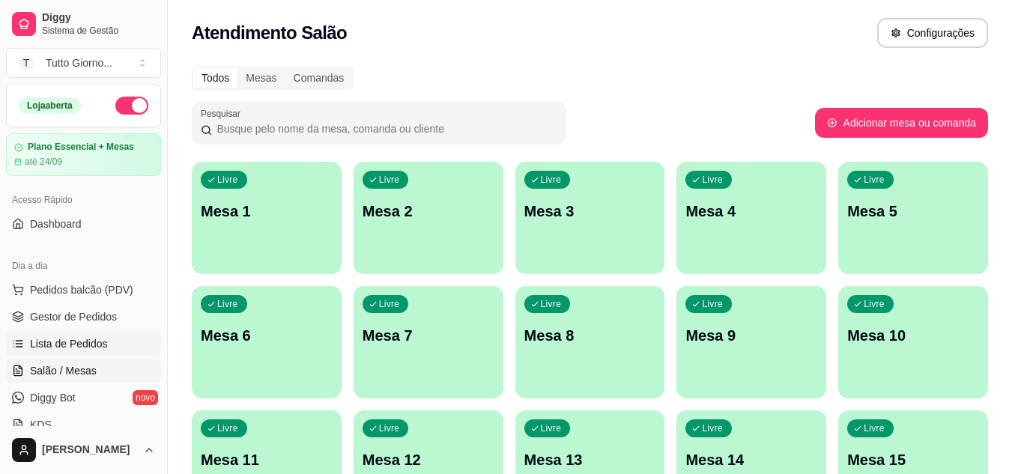
click at [94, 342] on span "Lista de Pedidos" at bounding box center [69, 343] width 78 height 15
